Goal: Navigation & Orientation: Find specific page/section

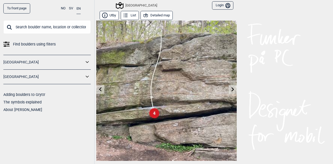
click at [158, 16] on button "Detailed map" at bounding box center [157, 15] width 32 height 9
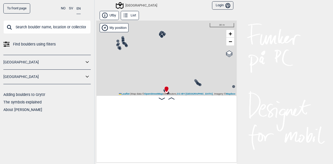
scroll to position [0, 2068]
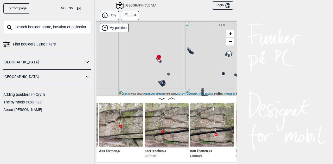
drag, startPoint x: 170, startPoint y: 75, endPoint x: 162, endPoint y: 43, distance: 32.7
click at [162, 43] on div "[GEOGRAPHIC_DATA]" at bounding box center [166, 58] width 141 height 75
click at [229, 43] on span "−" at bounding box center [230, 41] width 3 height 7
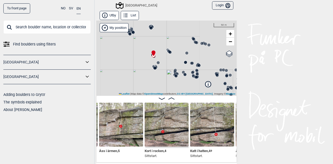
drag, startPoint x: 176, startPoint y: 71, endPoint x: 166, endPoint y: 51, distance: 22.3
click at [168, 51] on icon at bounding box center [170, 52] width 4 height 4
click at [229, 42] on span "−" at bounding box center [230, 41] width 3 height 7
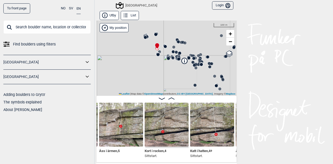
drag, startPoint x: 166, startPoint y: 64, endPoint x: 163, endPoint y: 39, distance: 25.4
click at [163, 39] on div "[GEOGRAPHIC_DATA]" at bounding box center [166, 58] width 141 height 75
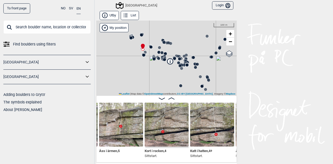
drag, startPoint x: 156, startPoint y: 67, endPoint x: 156, endPoint y: 80, distance: 12.5
click at [156, 80] on div "[GEOGRAPHIC_DATA]" at bounding box center [166, 58] width 141 height 75
click at [146, 64] on div "[GEOGRAPHIC_DATA]" at bounding box center [166, 58] width 141 height 75
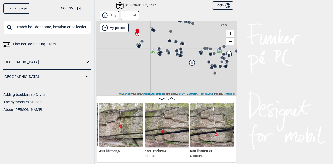
click at [146, 64] on div "[GEOGRAPHIC_DATA]" at bounding box center [166, 58] width 141 height 75
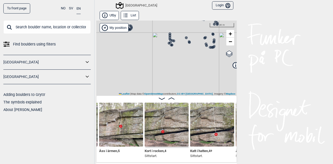
click at [128, 30] on circle at bounding box center [129, 29] width 3 height 3
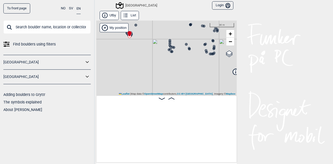
scroll to position [0, 1672]
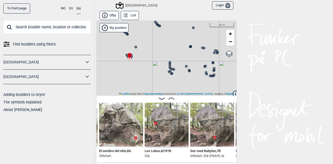
click at [134, 47] on circle at bounding box center [135, 47] width 3 height 3
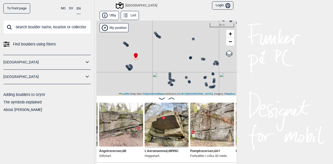
click at [126, 47] on icon at bounding box center [128, 45] width 4 height 4
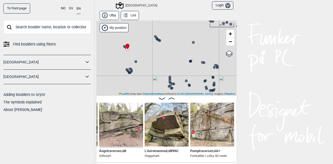
scroll to position [0, 2167]
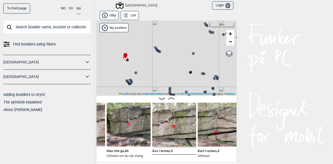
scroll to position [0, 2024]
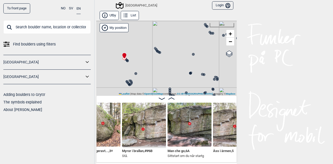
scroll to position [0, 1965]
click at [102, 124] on img at bounding box center [98, 125] width 44 height 44
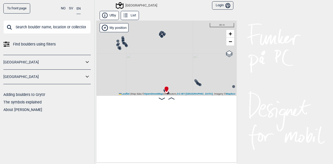
scroll to position [0, 2068]
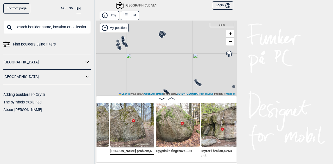
scroll to position [0, 1880]
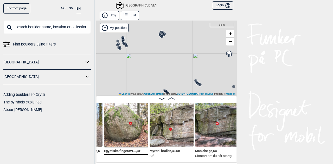
scroll to position [0, 1933]
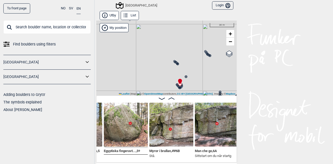
drag, startPoint x: 51, startPoint y: 0, endPoint x: 144, endPoint y: 48, distance: 104.5
click at [144, 48] on div "[GEOGRAPHIC_DATA]" at bounding box center [166, 58] width 141 height 75
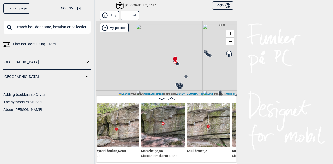
scroll to position [0, 1988]
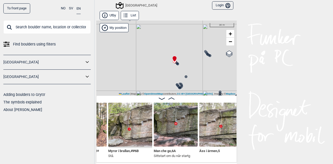
scroll to position [0, 1984]
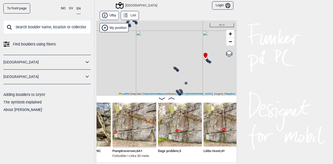
scroll to position [0, 2291]
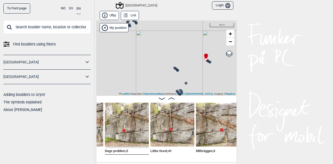
scroll to position [0, 2344]
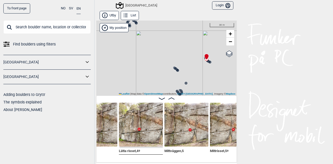
scroll to position [0, 2376]
click at [138, 128] on img at bounding box center [140, 125] width 44 height 44
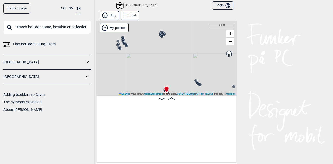
scroll to position [0, 2068]
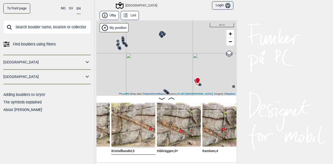
scroll to position [0, 2513]
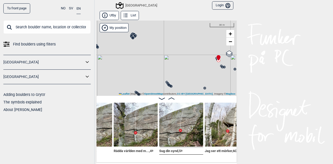
scroll to position [0, 2782]
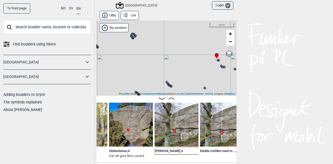
scroll to position [0, 2696]
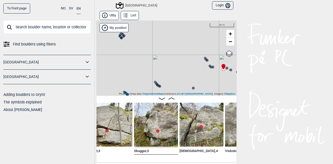
scroll to position [0, 2995]
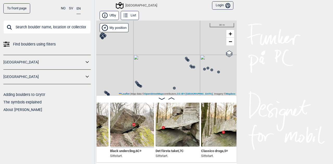
scroll to position [0, 3789]
